Goal: Task Accomplishment & Management: Use online tool/utility

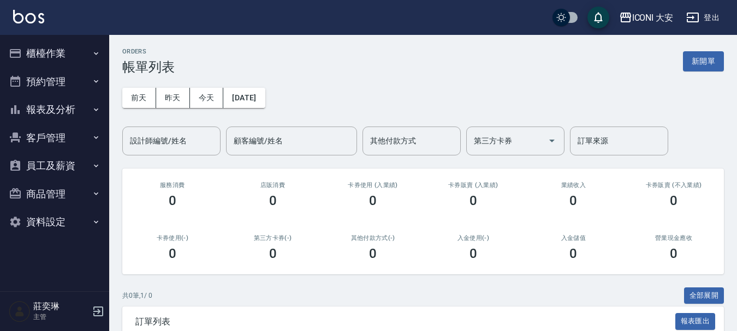
click at [53, 53] on button "櫃檯作業" at bounding box center [54, 53] width 100 height 28
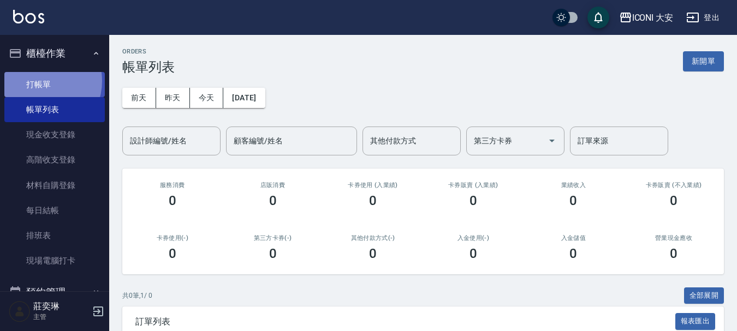
click at [38, 81] on link "打帳單" at bounding box center [54, 84] width 100 height 25
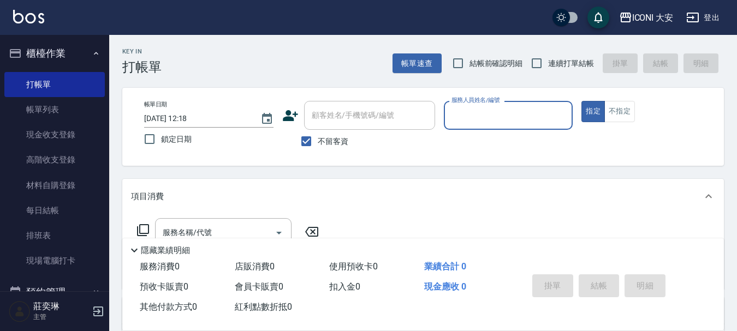
drag, startPoint x: 505, startPoint y: 115, endPoint x: 508, endPoint y: 126, distance: 11.2
click at [507, 121] on input "服務人員姓名/編號" at bounding box center [508, 115] width 119 height 19
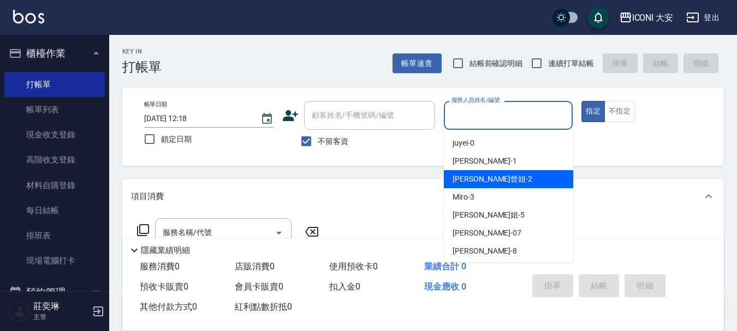
click at [510, 180] on div "[PERSON_NAME]曾姐 -2" at bounding box center [508, 179] width 129 height 18
type input "[PERSON_NAME]曾姐-2"
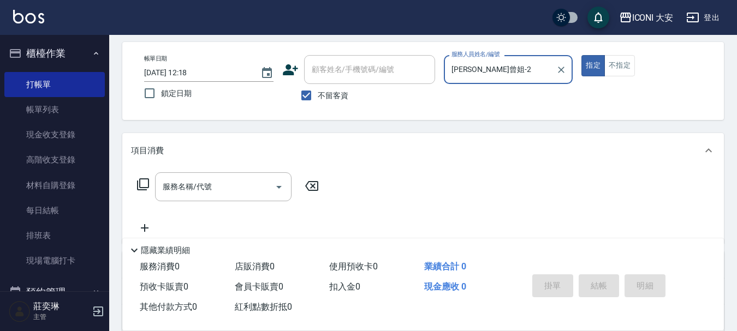
scroll to position [55, 0]
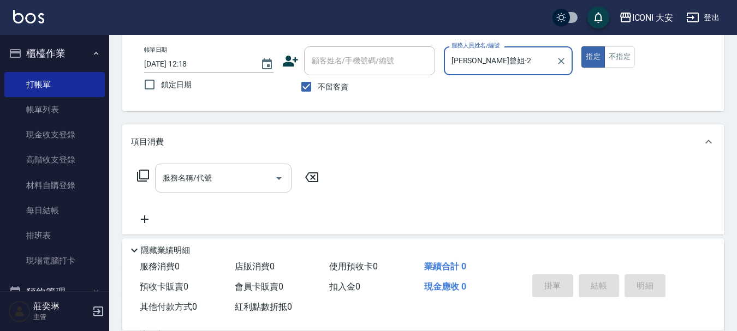
click at [234, 175] on input "服務名稱/代號" at bounding box center [215, 178] width 110 height 19
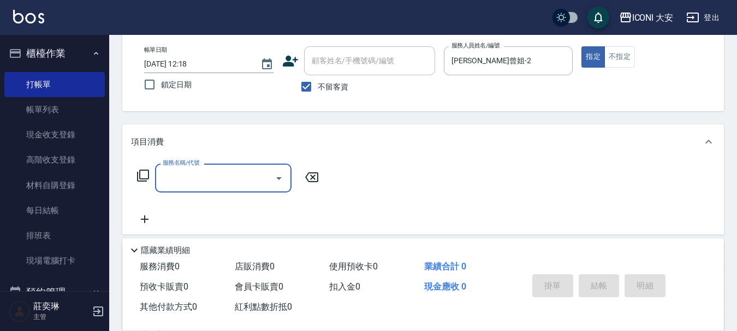
click at [235, 176] on input "服務名稱/代號" at bounding box center [215, 178] width 110 height 19
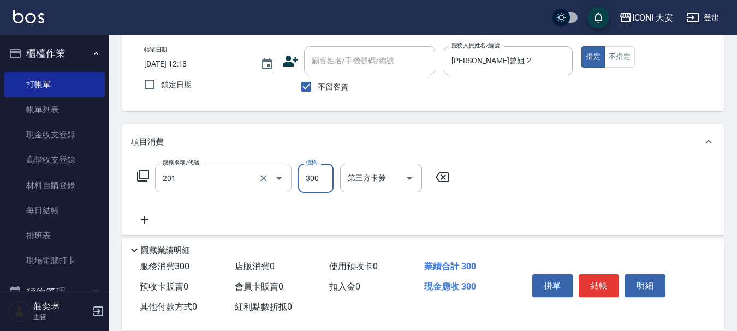
type input "張.曾洗髮　(201)"
click at [309, 177] on input "3350" at bounding box center [315, 178] width 35 height 29
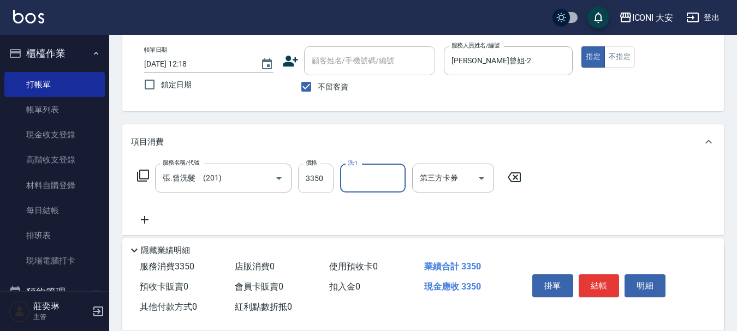
click at [308, 180] on input "3350" at bounding box center [315, 178] width 35 height 29
click at [310, 178] on input "3350" at bounding box center [315, 178] width 35 height 29
type input "350"
click at [374, 182] on input "洗-1" at bounding box center [373, 178] width 56 height 19
type input "[PERSON_NAME]曾姐-2"
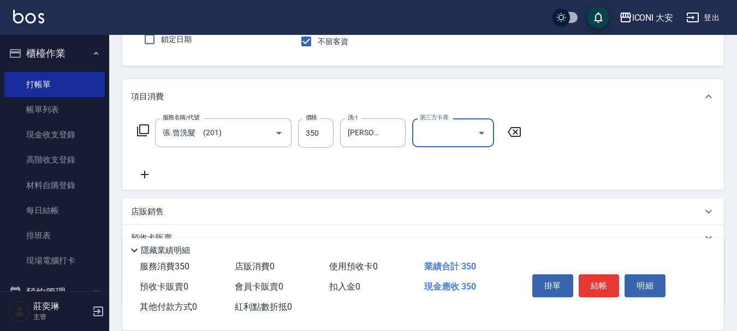
scroll to position [177, 0]
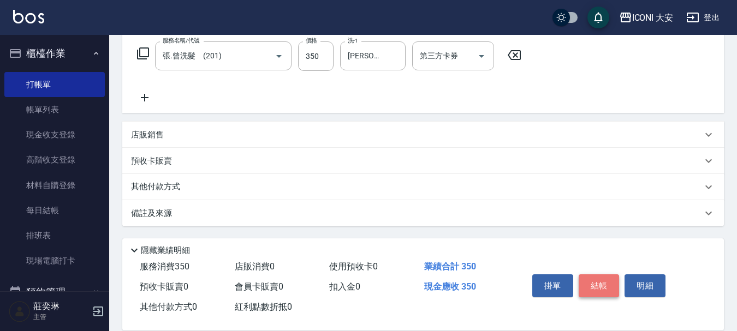
click at [594, 280] on button "結帳" at bounding box center [598, 285] width 41 height 23
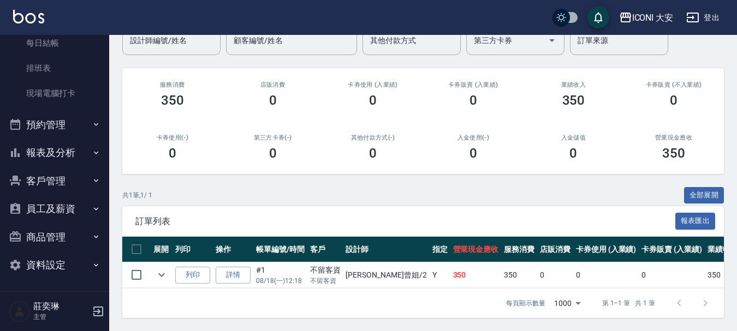
scroll to position [169, 0]
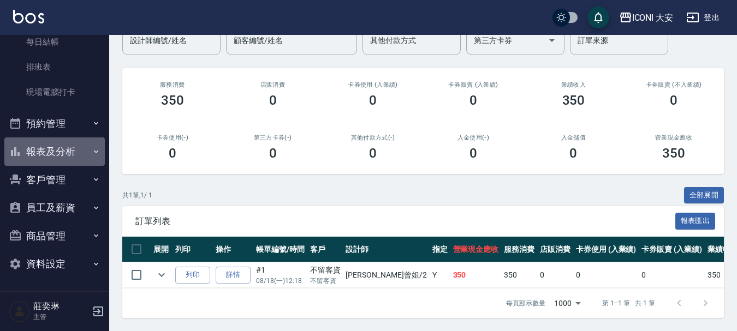
click at [56, 147] on button "報表及分析" at bounding box center [54, 151] width 100 height 28
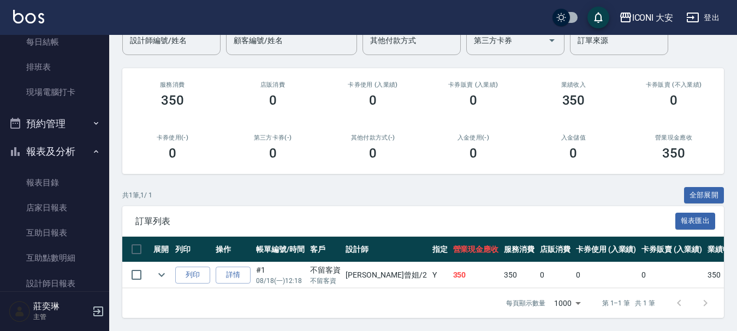
scroll to position [354, 0]
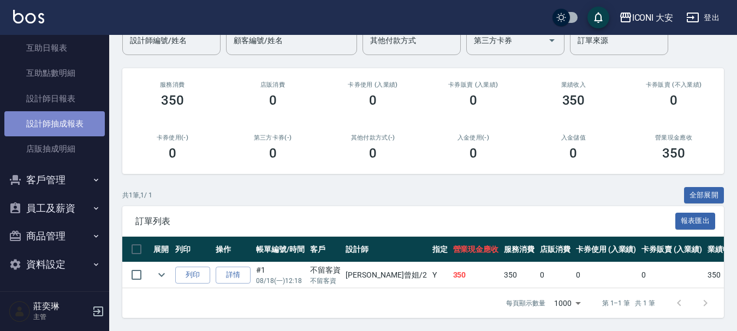
click at [61, 122] on link "設計師抽成報表" at bounding box center [54, 123] width 100 height 25
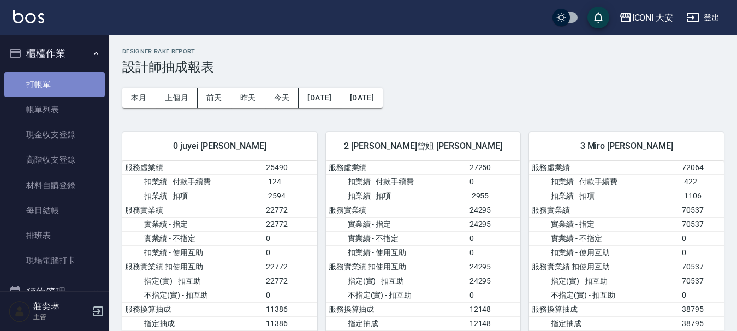
click at [57, 85] on link "打帳單" at bounding box center [54, 84] width 100 height 25
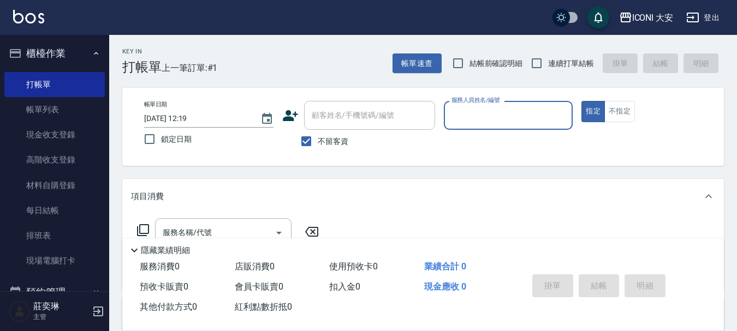
scroll to position [164, 0]
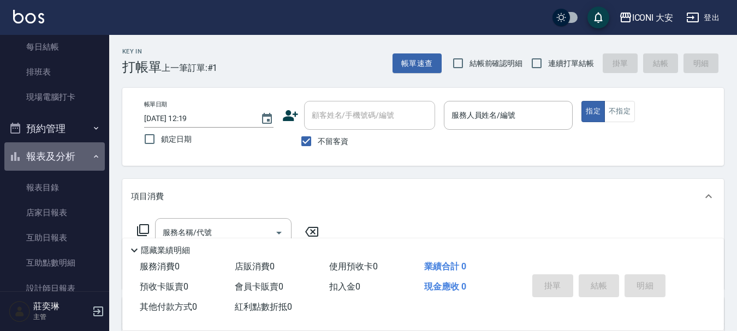
click at [68, 154] on button "報表及分析" at bounding box center [54, 156] width 100 height 28
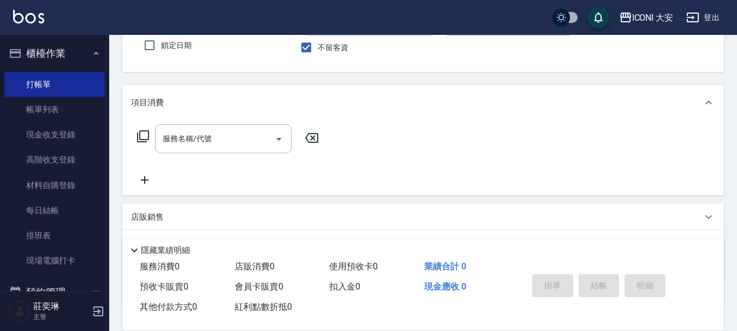
scroll to position [176, 0]
